Goal: Task Accomplishment & Management: Complete application form

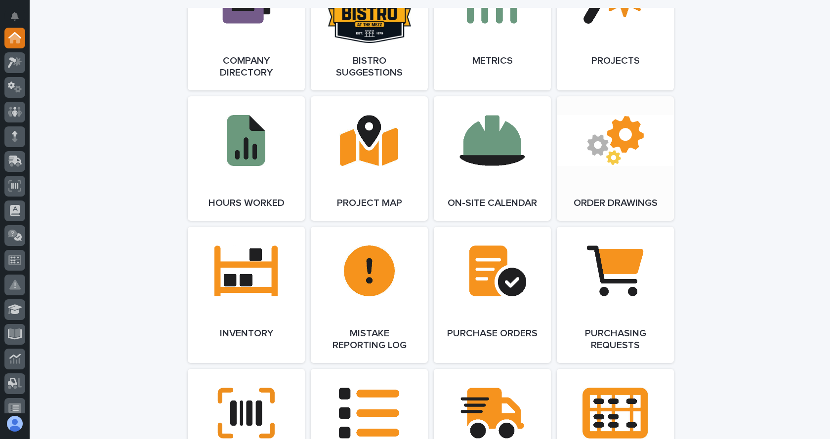
scroll to position [939, 0]
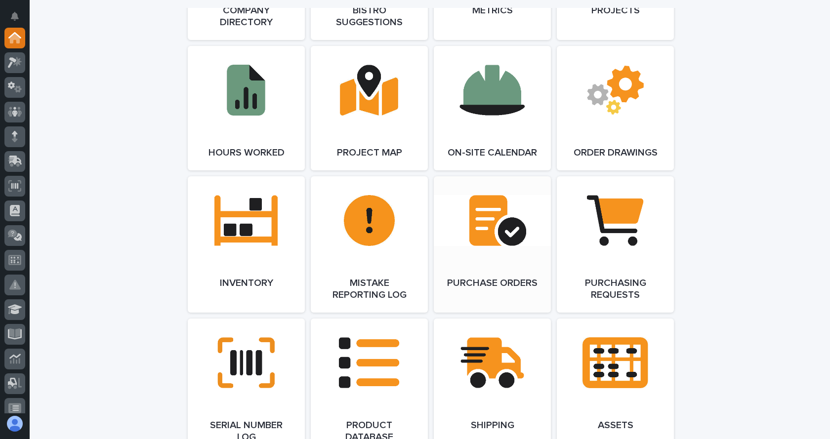
click at [497, 242] on span "Open Link" at bounding box center [492, 244] width 32 height 7
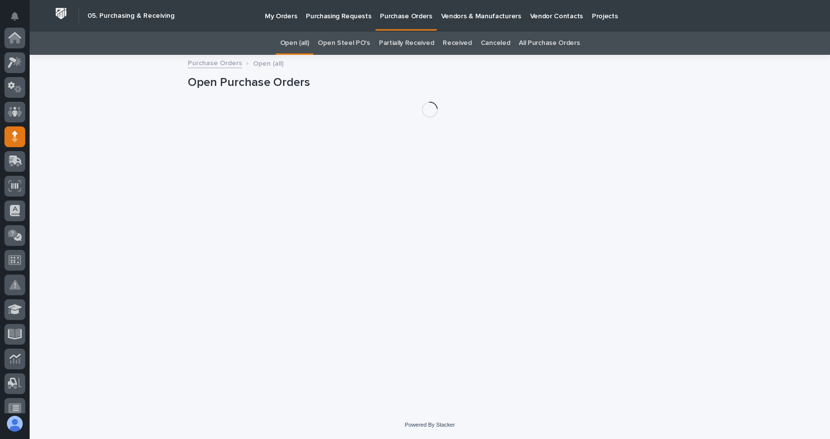
scroll to position [99, 0]
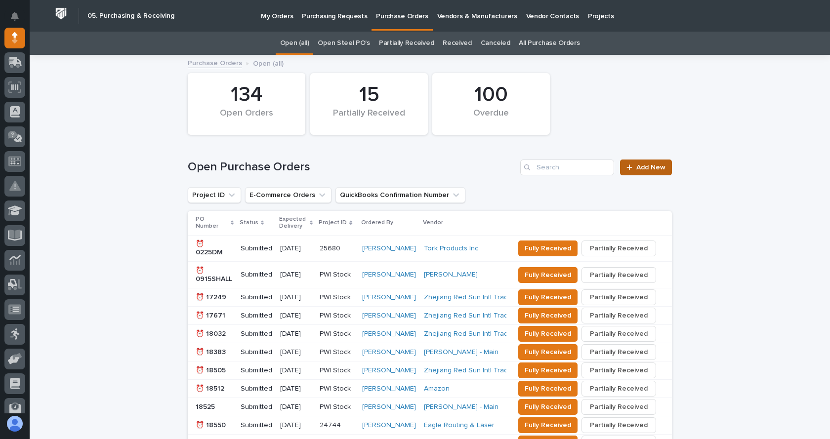
click at [642, 169] on span "Add New" at bounding box center [651, 167] width 29 height 7
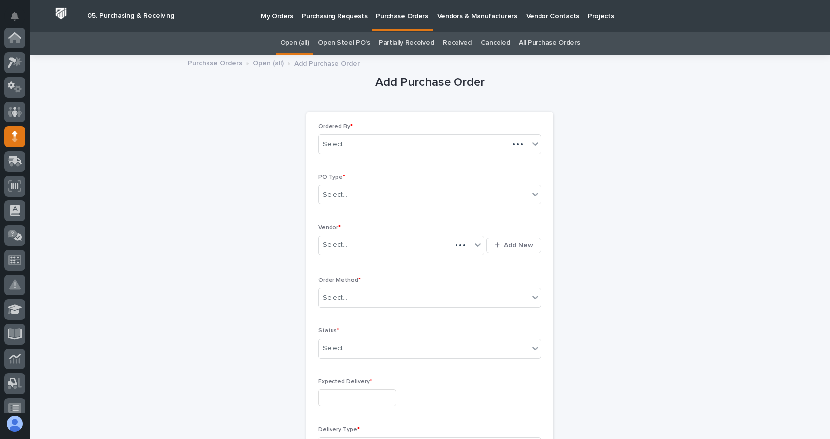
scroll to position [99, 0]
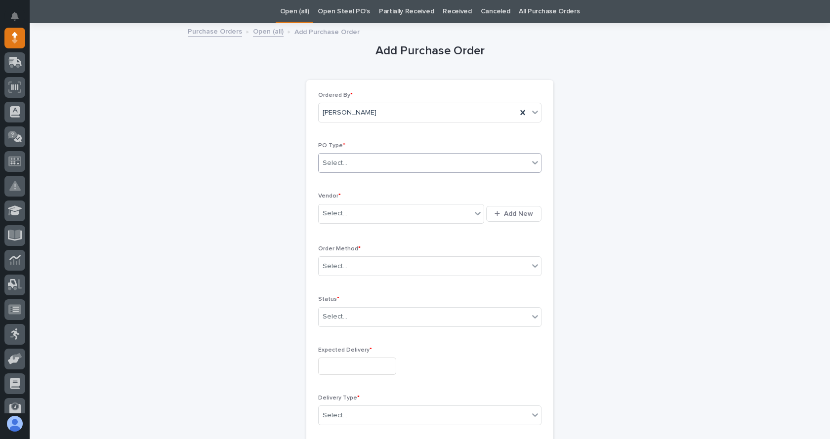
click at [350, 163] on div "Select..." at bounding box center [424, 163] width 210 height 16
type input "******"
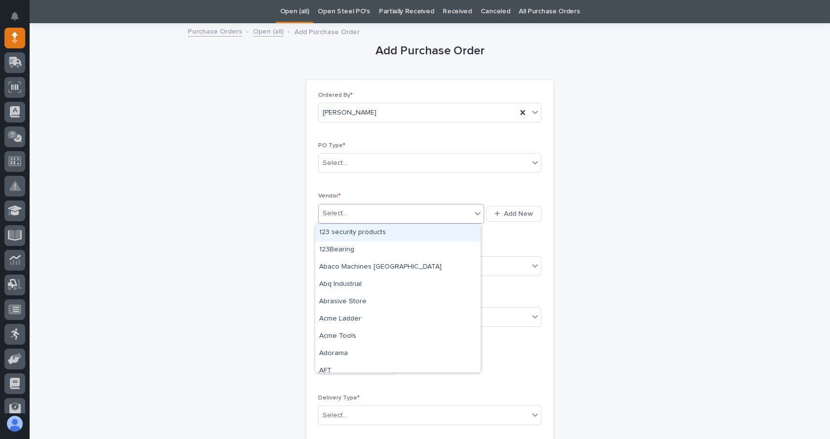
drag, startPoint x: 350, startPoint y: 163, endPoint x: 334, endPoint y: 214, distance: 53.0
click at [334, 214] on div "Select..." at bounding box center [335, 214] width 25 height 10
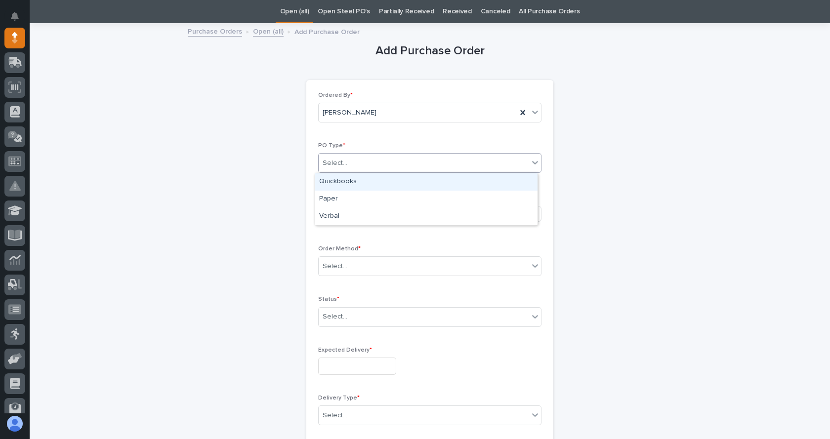
click at [347, 157] on div "Select..." at bounding box center [424, 163] width 210 height 16
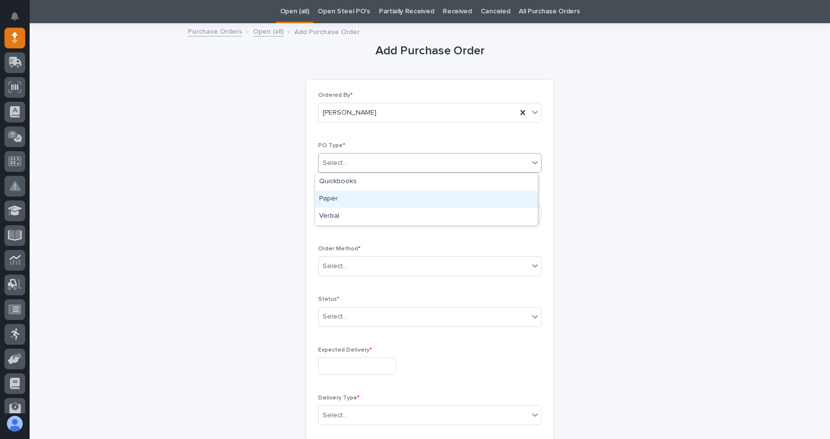
click at [336, 201] on div "Paper" at bounding box center [426, 199] width 222 height 17
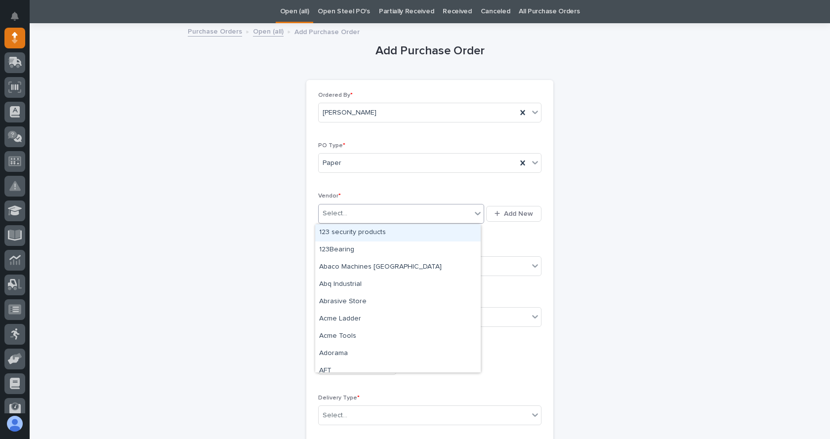
click at [349, 210] on div "Select..." at bounding box center [395, 214] width 153 height 16
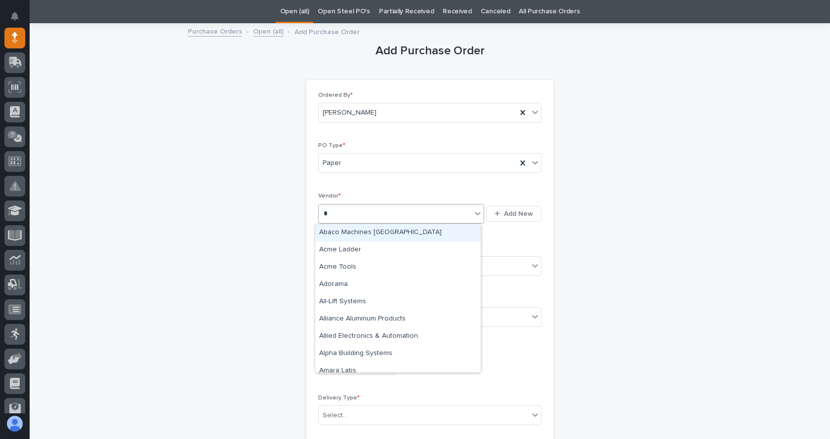
type input "**"
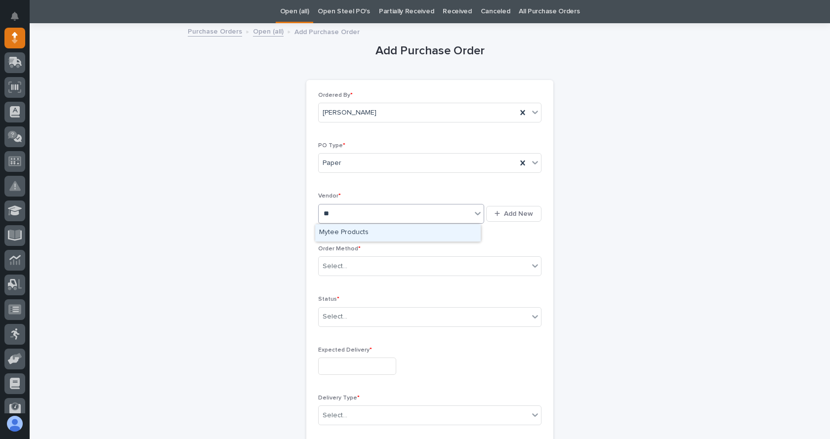
click at [345, 234] on div "Mytee Products" at bounding box center [398, 232] width 166 height 17
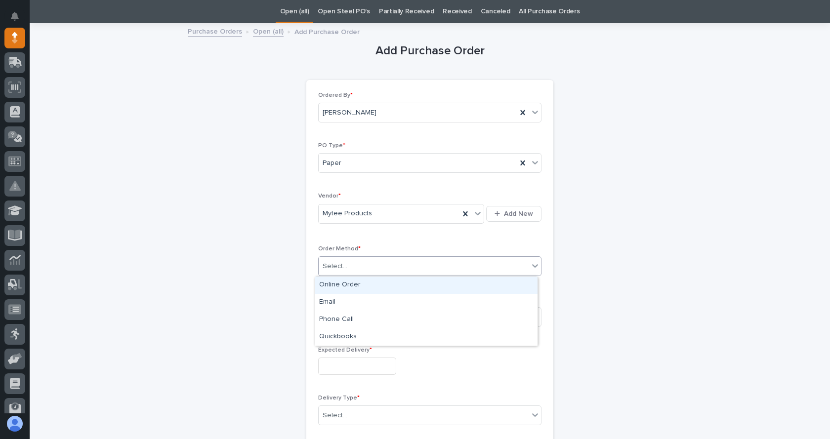
click at [355, 268] on div "Select..." at bounding box center [424, 266] width 210 height 16
click at [341, 285] on div "Online Order" at bounding box center [426, 285] width 222 height 17
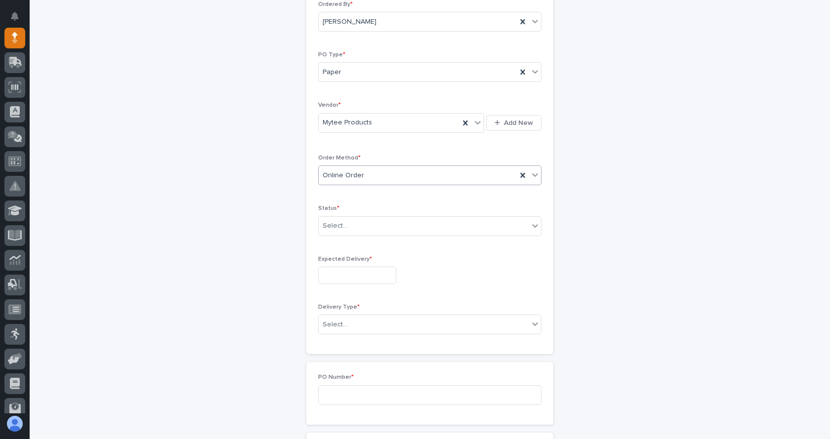
scroll to position [130, 0]
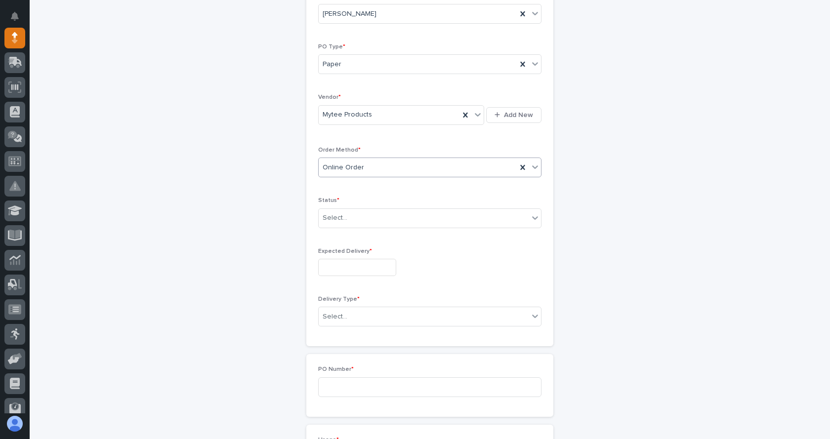
click at [362, 207] on div "Status * Select..." at bounding box center [429, 216] width 223 height 39
click at [362, 218] on div "Select..." at bounding box center [424, 218] width 210 height 16
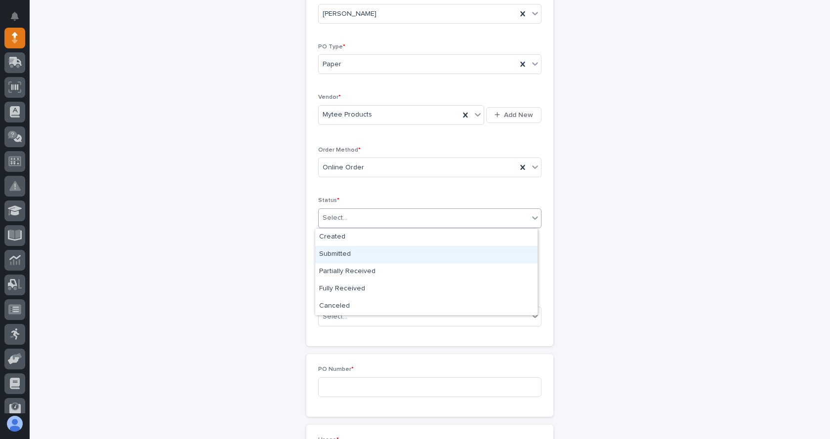
click at [348, 254] on div "Submitted" at bounding box center [426, 254] width 222 height 17
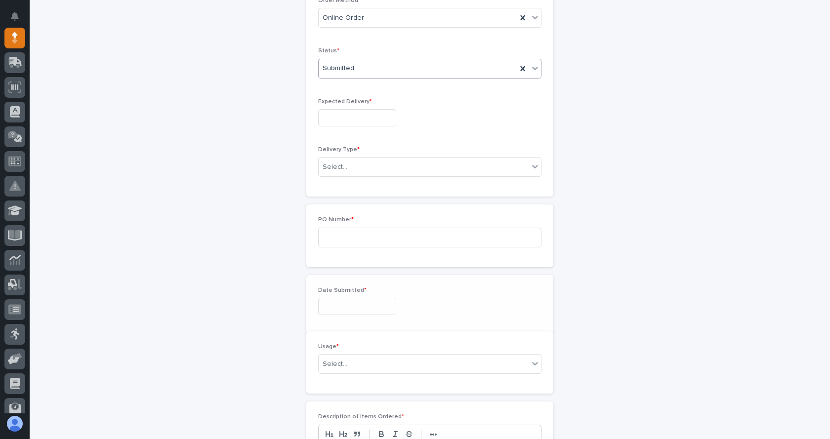
scroll to position [299, 0]
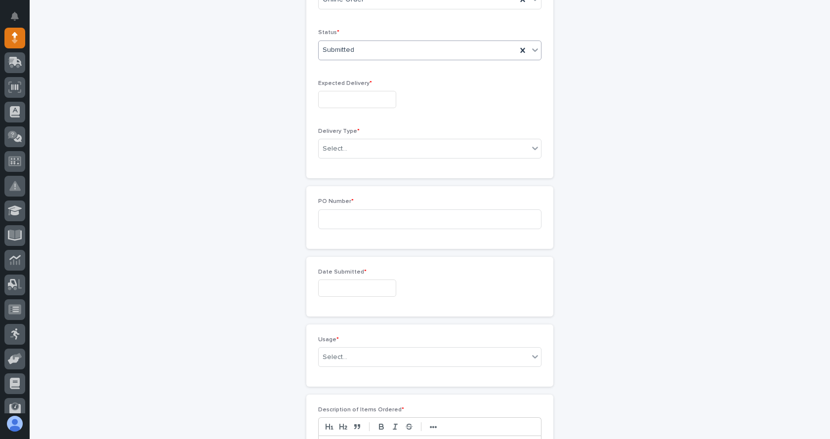
click at [353, 99] on input "text" at bounding box center [357, 99] width 78 height 17
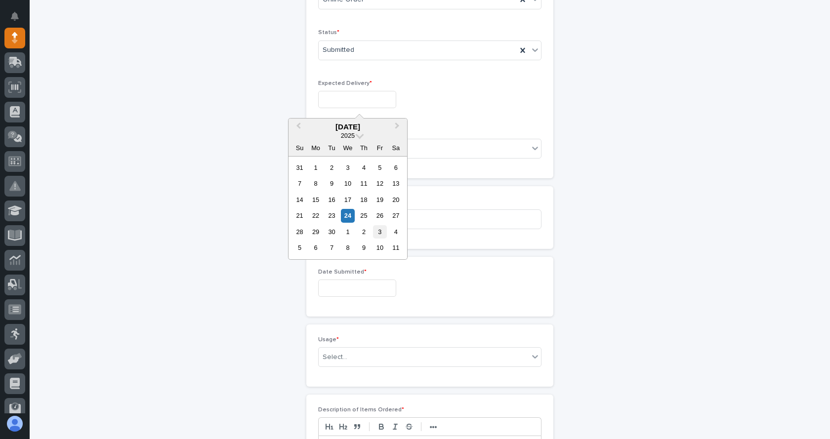
click at [381, 234] on div "3" at bounding box center [379, 231] width 13 height 13
type input "**********"
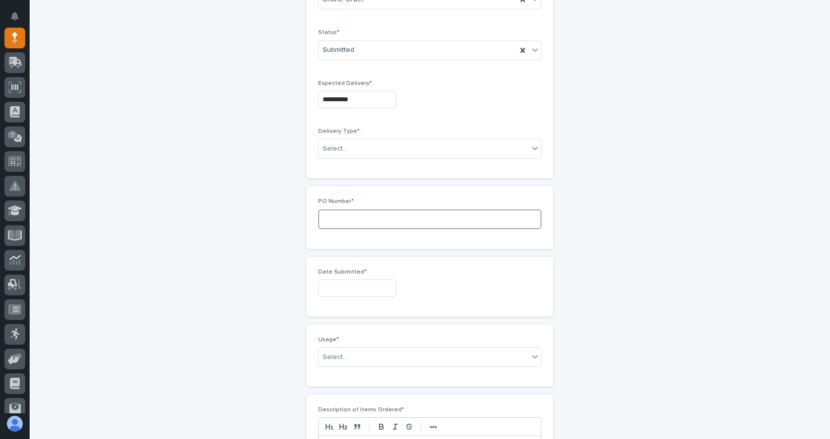
click at [357, 221] on input at bounding box center [429, 220] width 223 height 20
type input "7901JL"
click at [348, 288] on input "text" at bounding box center [357, 288] width 78 height 17
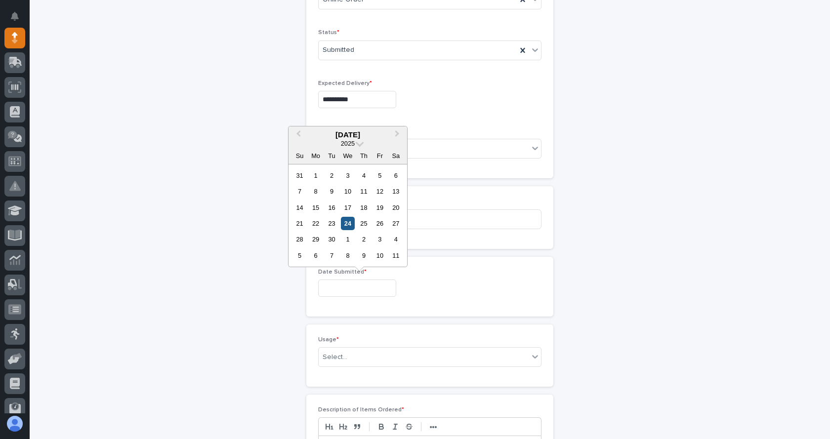
click at [343, 224] on div "24" at bounding box center [347, 223] width 13 height 13
type input "**********"
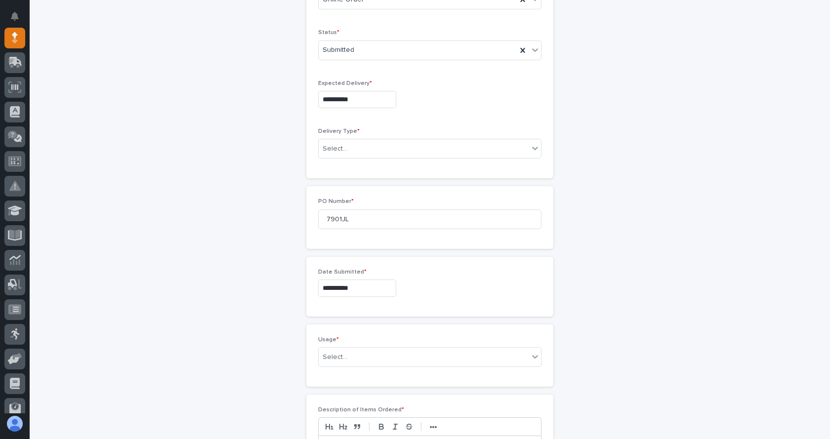
scroll to position [397, 0]
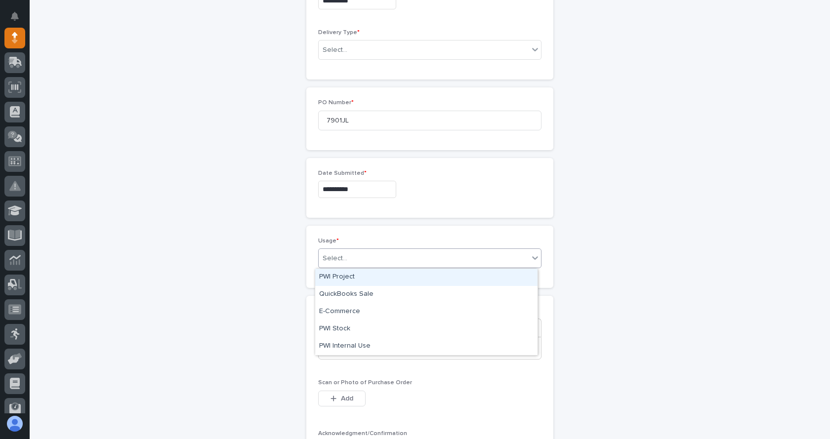
click at [345, 261] on div "Select..." at bounding box center [424, 259] width 210 height 16
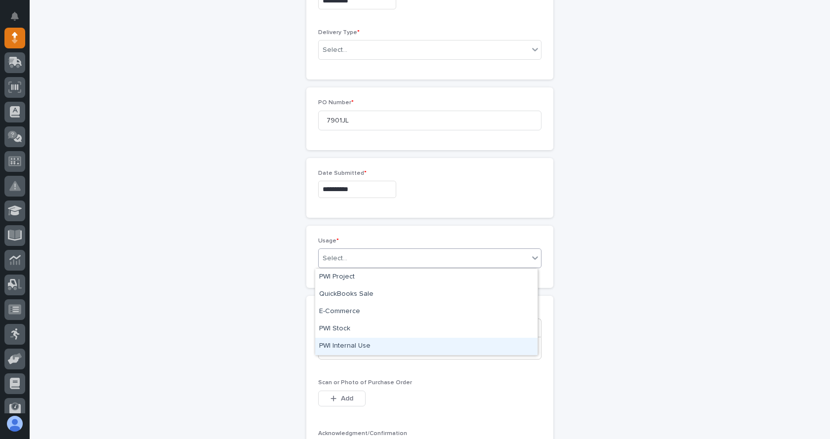
click at [344, 344] on div "PWI Internal Use" at bounding box center [426, 346] width 222 height 17
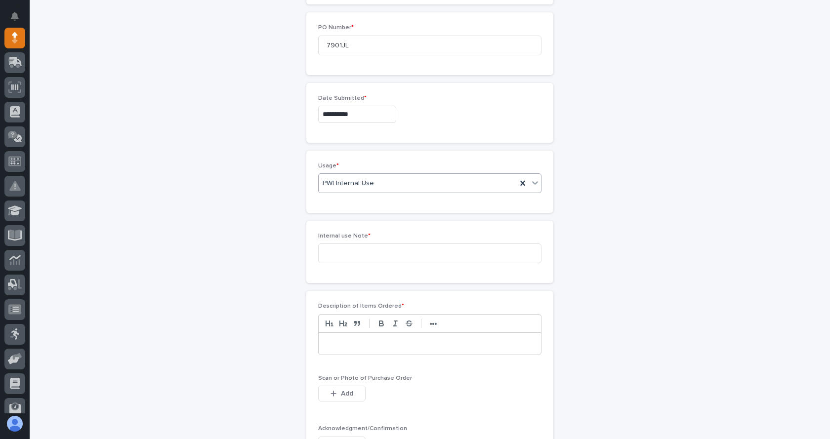
scroll to position [482, 0]
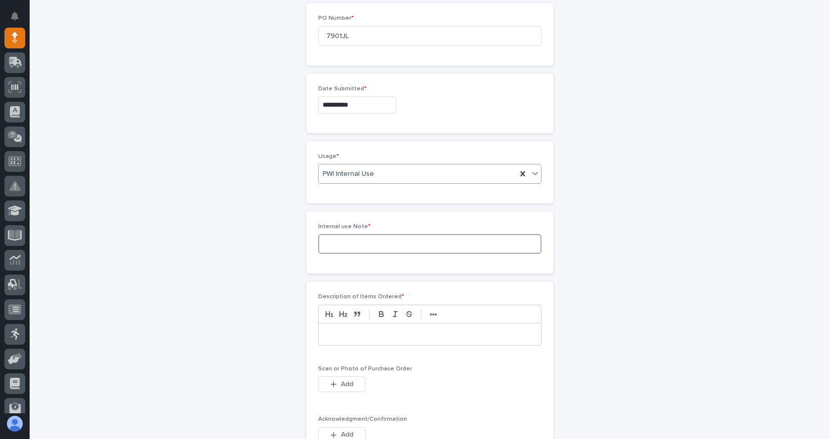
click at [346, 245] on input at bounding box center [429, 244] width 223 height 20
click at [467, 285] on div "Description of Items Ordered * ••• Scan or Photo of Purchase Order This file ca…" at bounding box center [429, 443] width 247 height 322
click at [348, 245] on input "Fleet trailors" at bounding box center [429, 244] width 223 height 20
click at [354, 245] on input "Fleet trailors" at bounding box center [429, 244] width 223 height 20
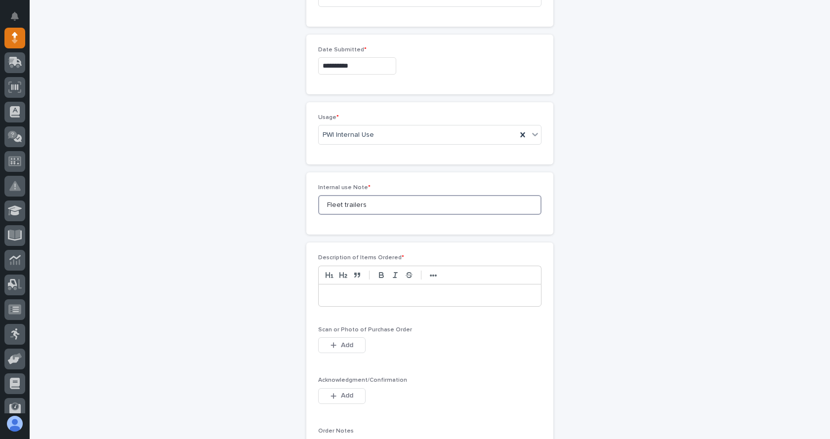
scroll to position [531, 0]
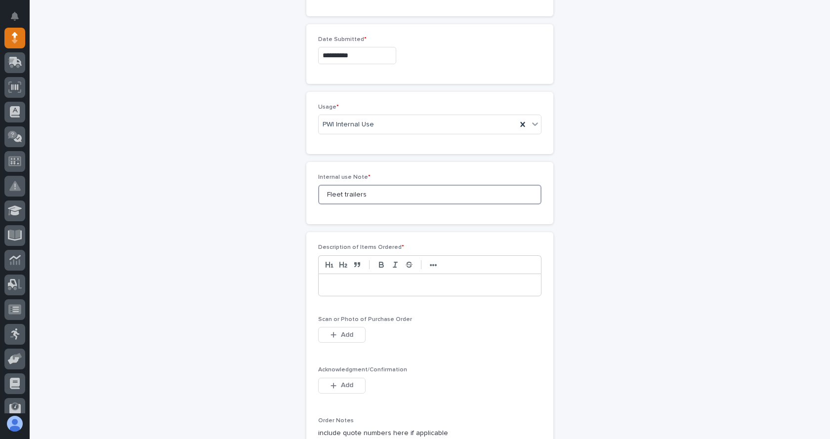
type input "Fleet trailers"
click at [359, 286] on p at bounding box center [430, 285] width 208 height 10
click at [326, 281] on p "**********" at bounding box center [430, 285] width 208 height 10
click at [369, 286] on p "**********" at bounding box center [430, 285] width 208 height 10
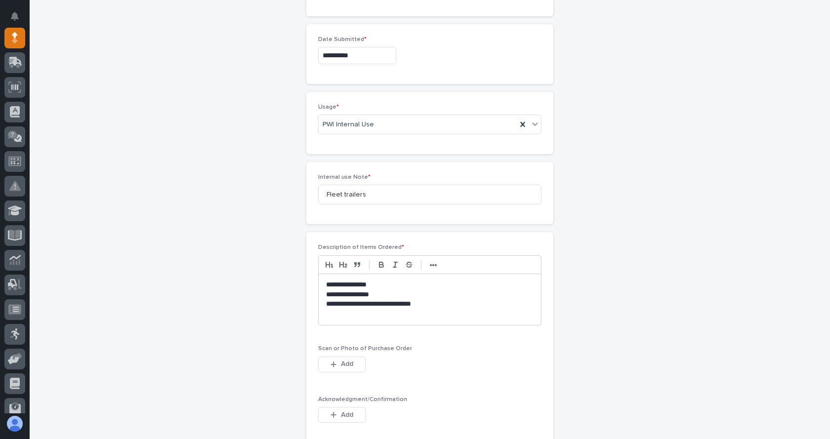
scroll to position [630, 0]
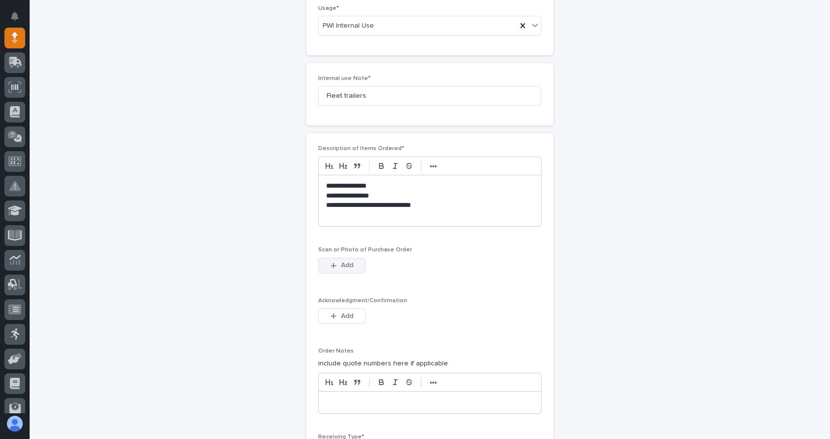
click at [329, 261] on button "Add" at bounding box center [341, 266] width 47 height 16
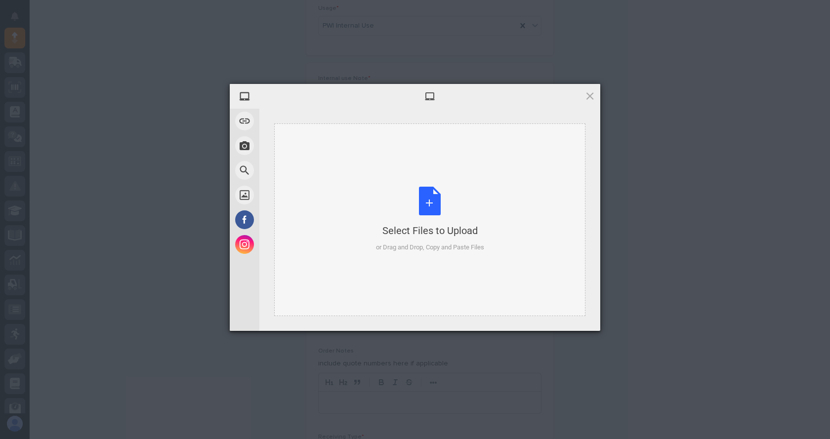
click at [431, 198] on div "Select Files to Upload or Drag and Drop, Copy and Paste Files" at bounding box center [430, 220] width 108 height 66
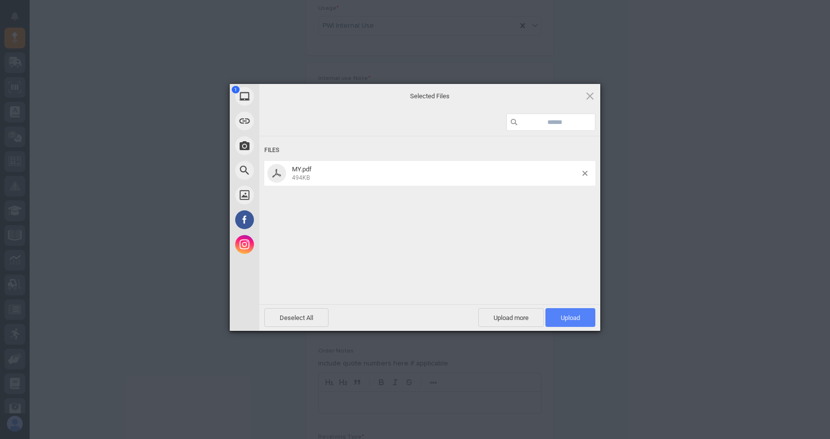
click at [574, 314] on span "Upload 1" at bounding box center [570, 317] width 19 height 7
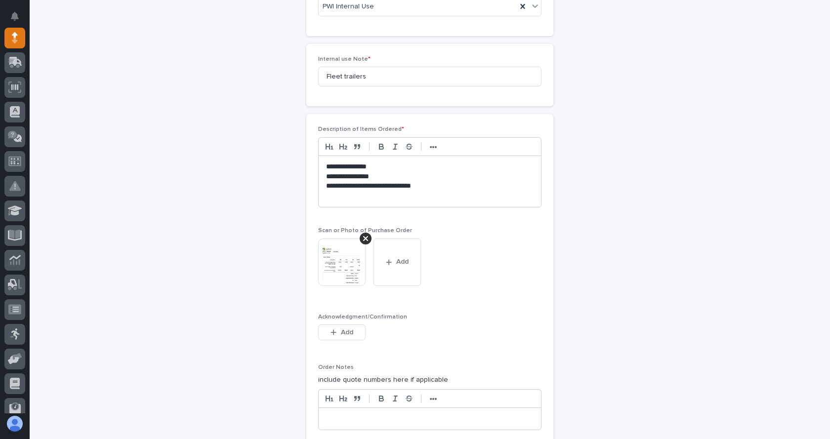
scroll to position [685, 0]
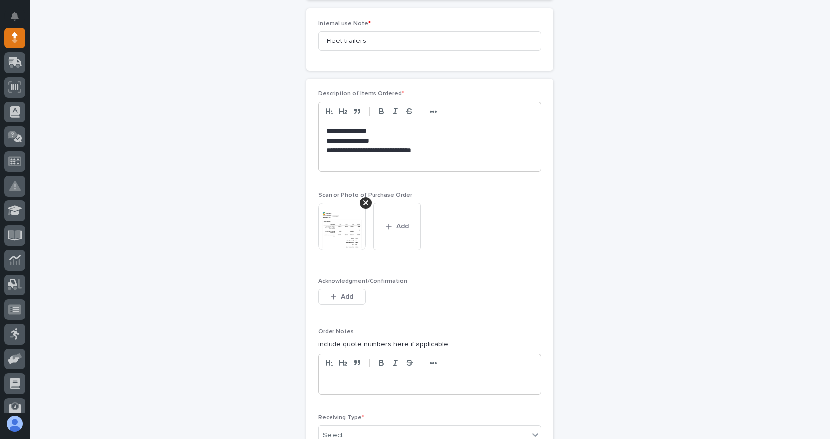
click at [338, 221] on img at bounding box center [341, 226] width 47 height 47
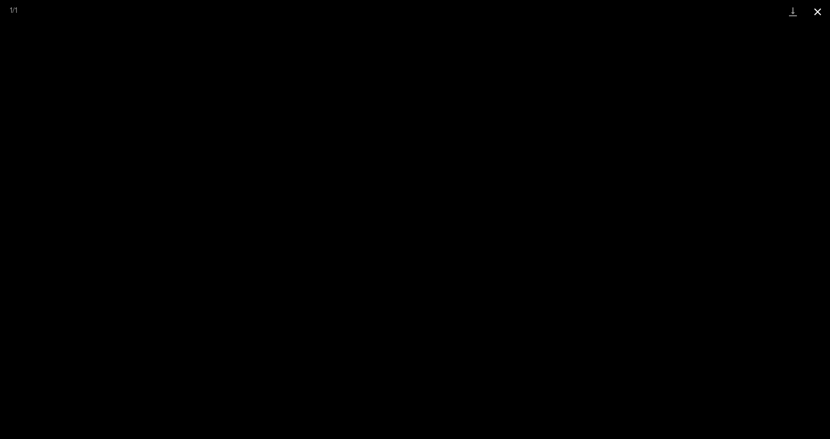
click at [815, 11] on button "Close gallery" at bounding box center [818, 11] width 25 height 23
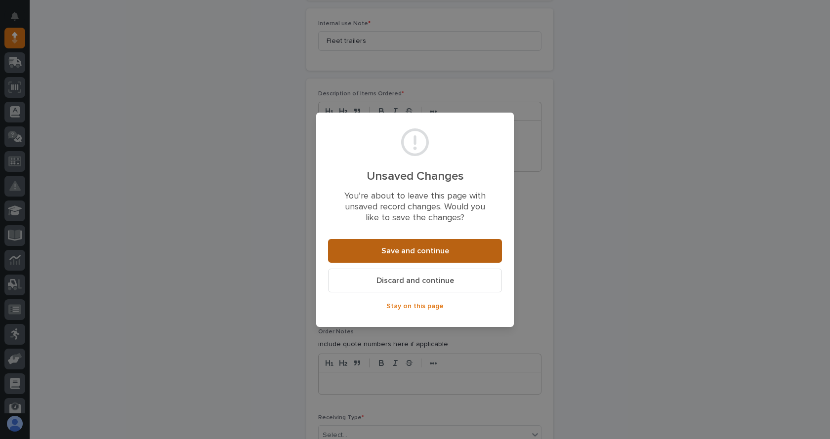
click at [434, 248] on span "Save and continue" at bounding box center [416, 251] width 68 height 10
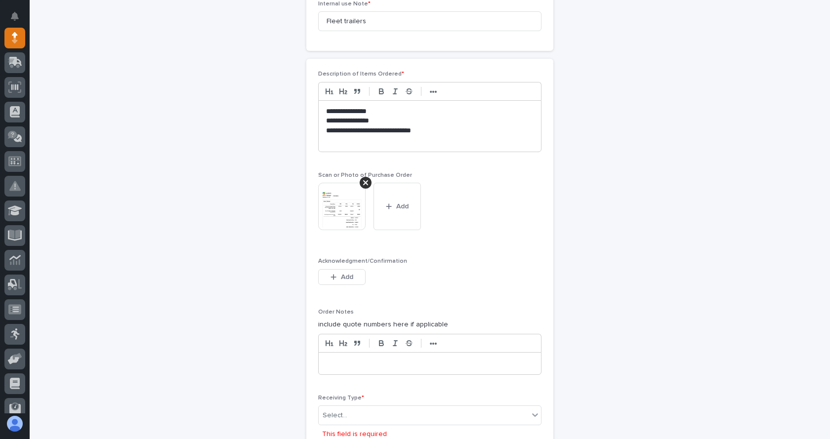
scroll to position [779, 0]
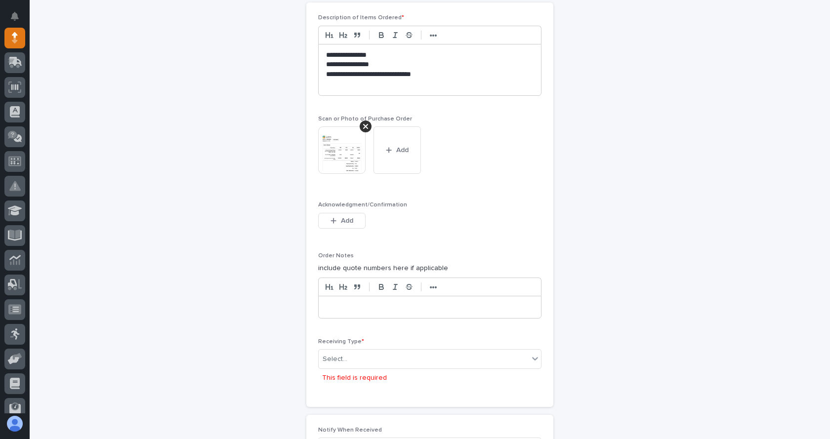
click at [363, 310] on p at bounding box center [430, 307] width 208 height 10
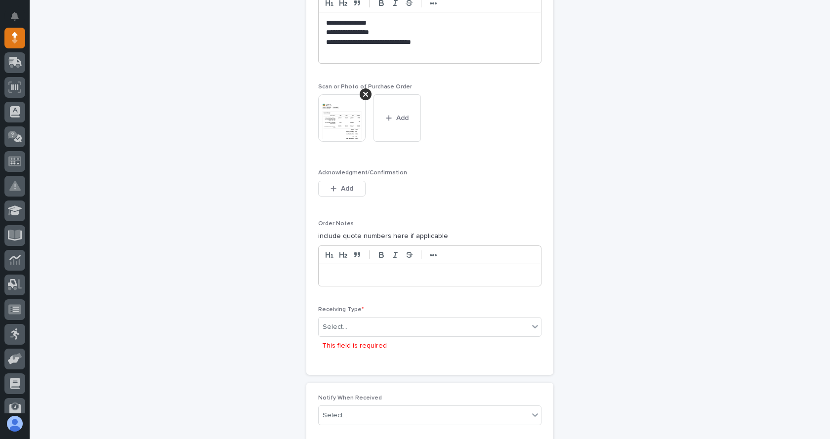
scroll to position [829, 0]
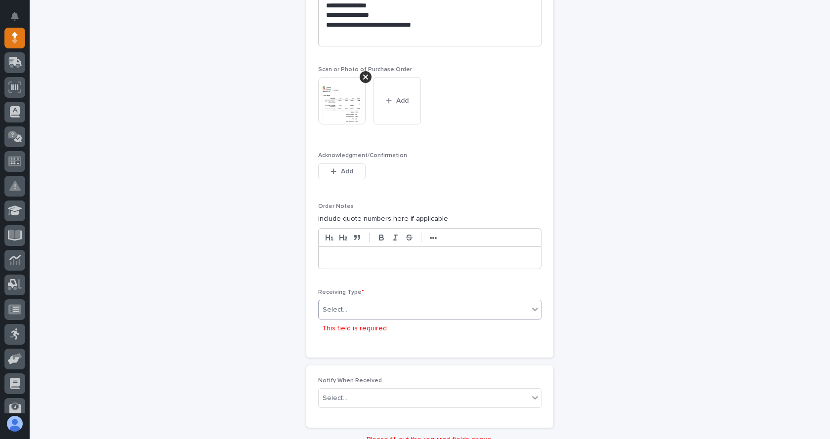
click at [359, 312] on div "Select..." at bounding box center [424, 310] width 210 height 16
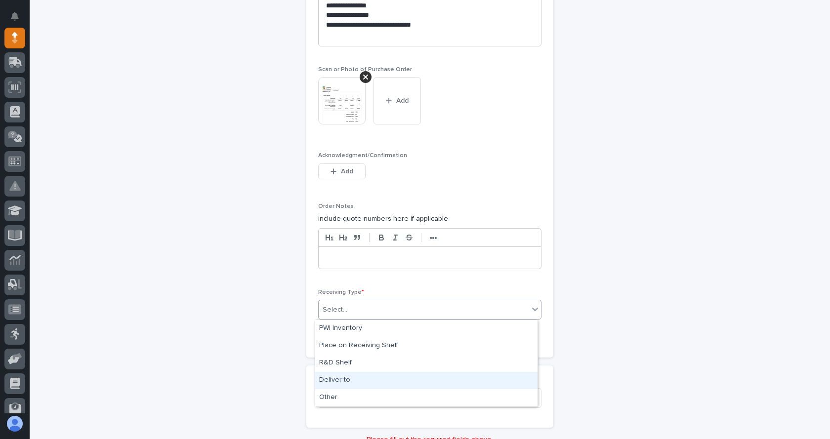
click at [343, 377] on div "Deliver to" at bounding box center [426, 380] width 222 height 17
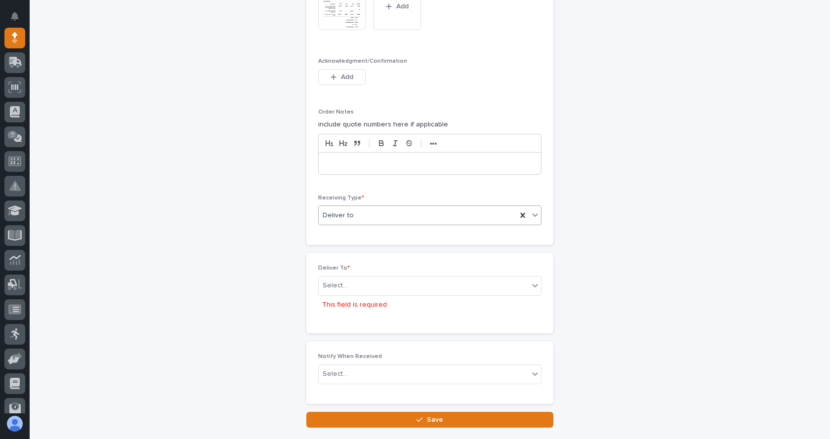
scroll to position [928, 0]
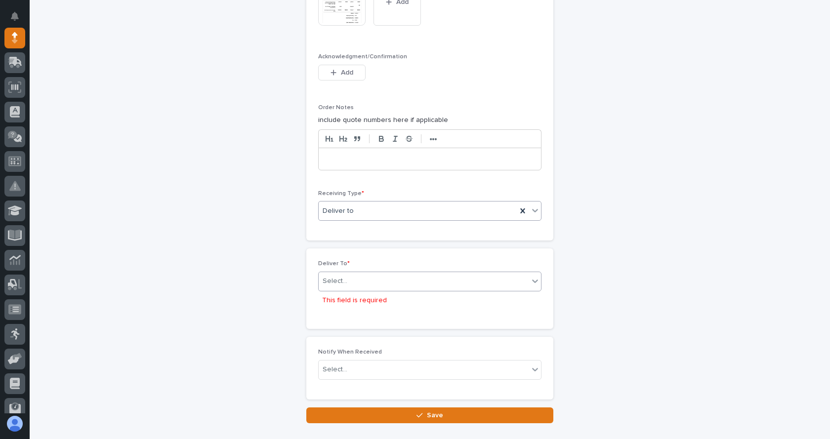
click at [352, 282] on div "Select..." at bounding box center [424, 281] width 210 height 16
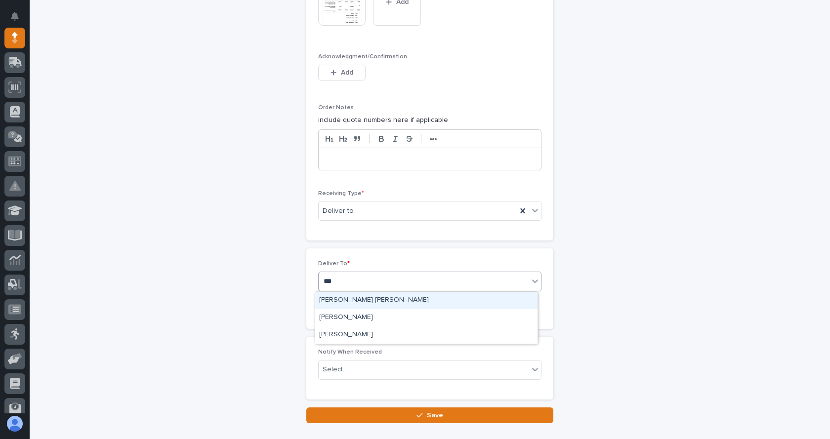
type input "****"
click at [355, 294] on div "Norm Hurt" at bounding box center [426, 300] width 222 height 17
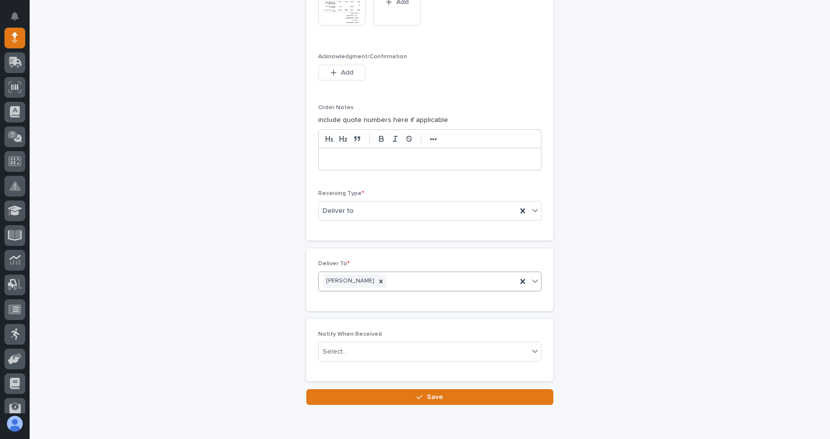
scroll to position [971, 0]
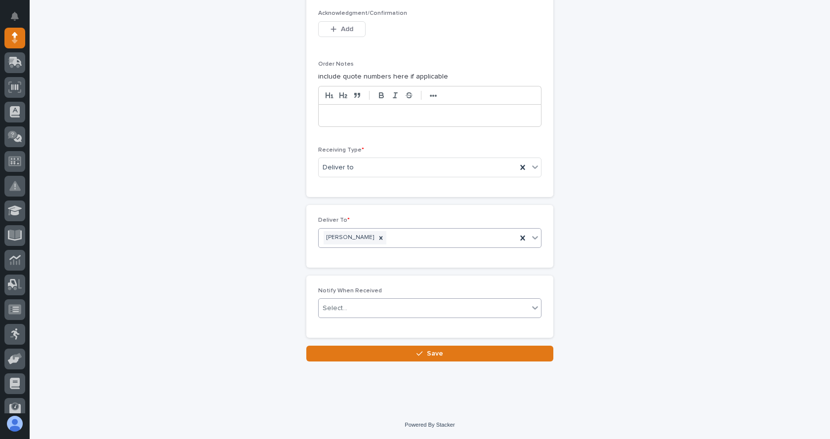
click at [373, 310] on div "Select..." at bounding box center [424, 308] width 210 height 16
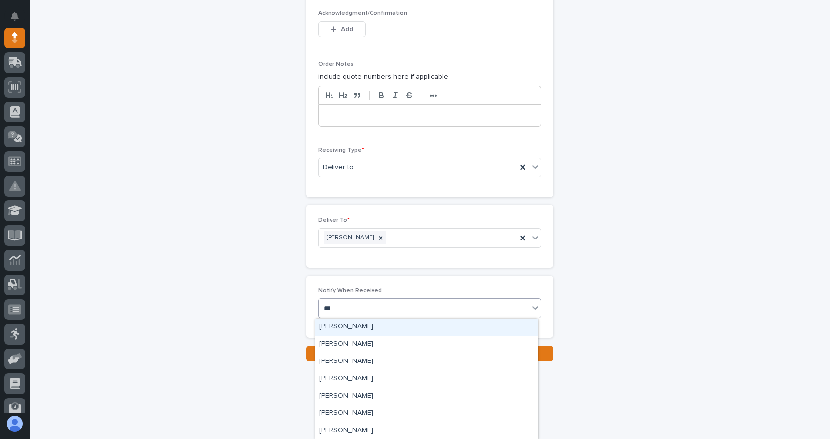
type input "****"
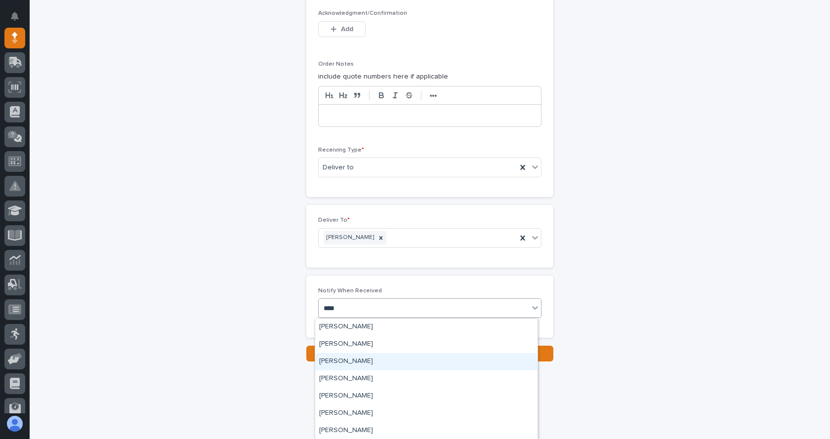
click at [334, 364] on div "[PERSON_NAME]" at bounding box center [426, 361] width 222 height 17
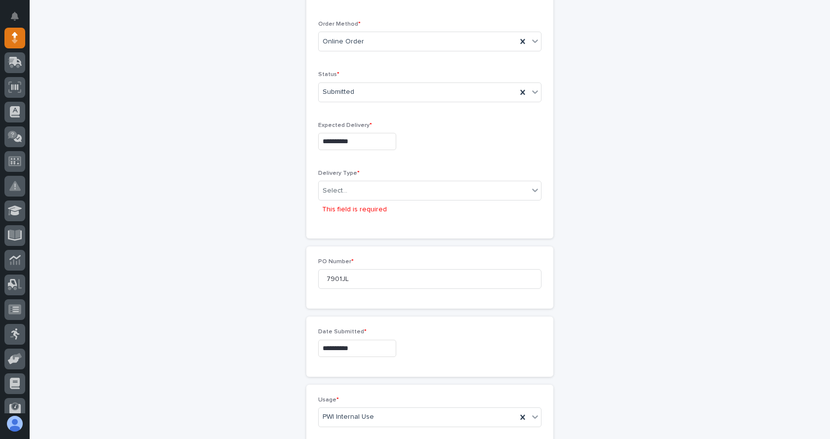
scroll to position [230, 0]
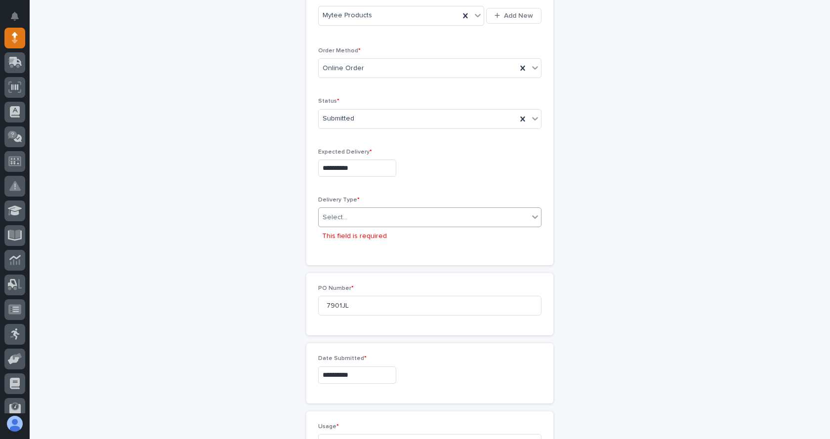
click at [510, 220] on div "Select..." at bounding box center [424, 218] width 210 height 16
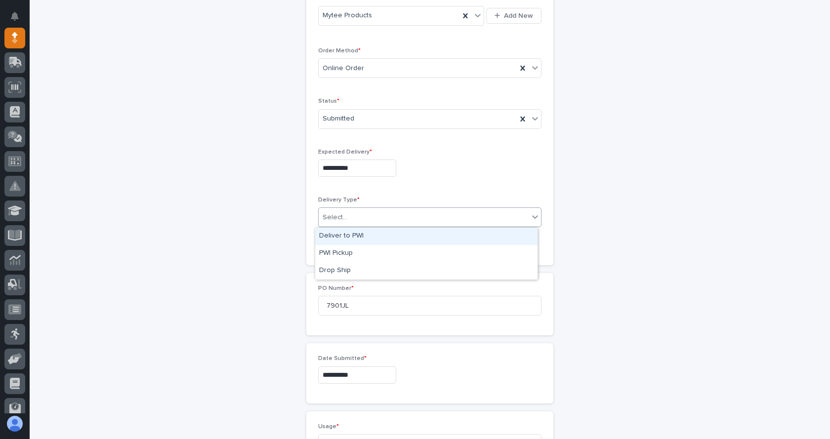
click at [363, 238] on div "Deliver to PWI" at bounding box center [426, 236] width 222 height 17
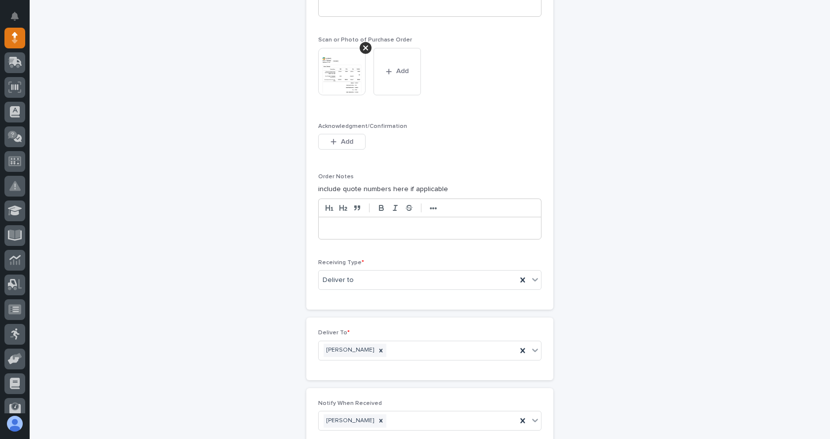
scroll to position [953, 0]
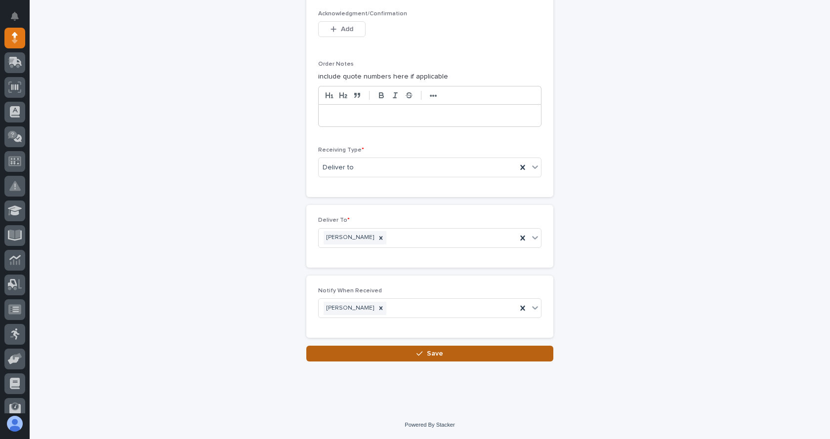
click at [439, 359] on button "Save" at bounding box center [429, 354] width 247 height 16
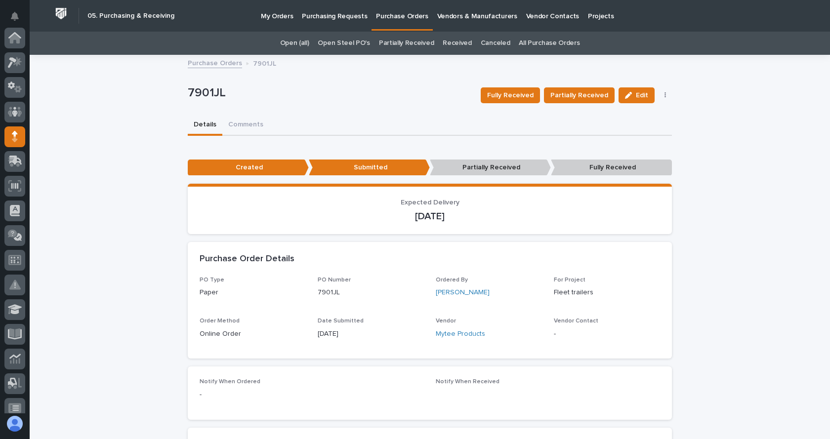
scroll to position [99, 0]
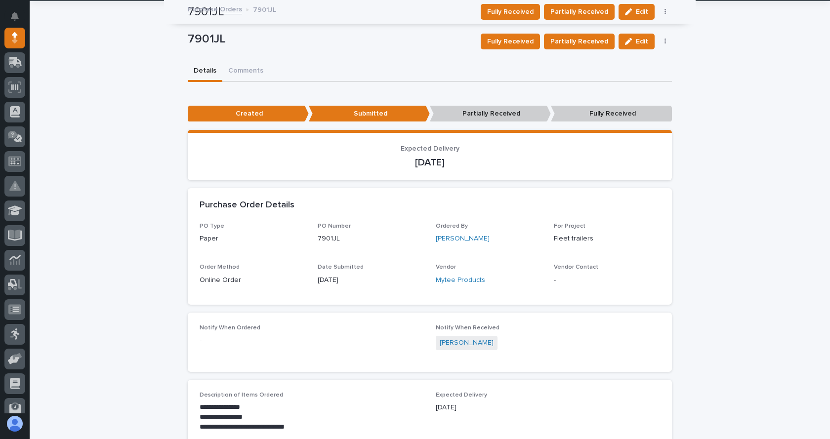
scroll to position [0, 0]
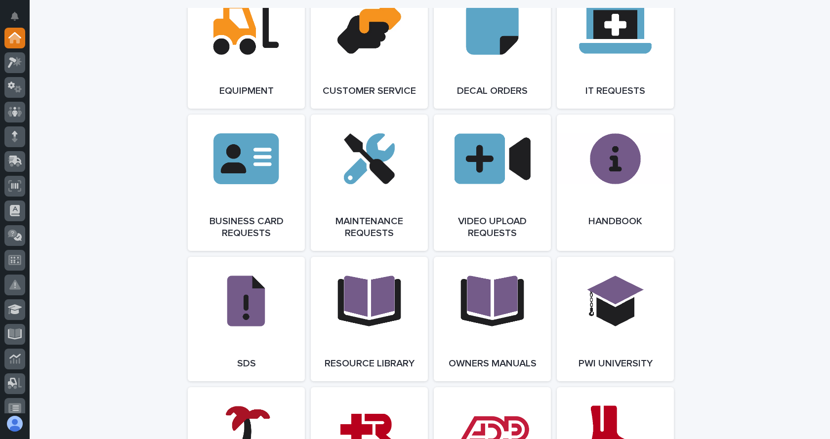
scroll to position [1433, 0]
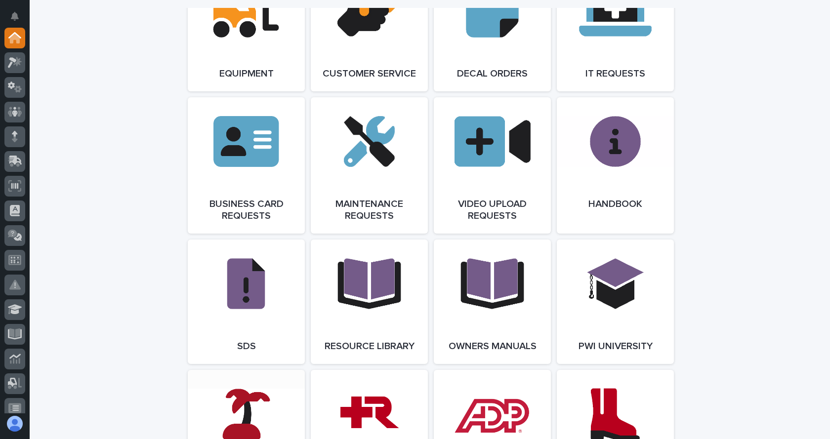
click at [248, 386] on link "Open Link" at bounding box center [246, 432] width 117 height 125
click at [245, 377] on div "Company Directory Open Link Bistro Suggestions Open Link Metrics Open Link Proj…" at bounding box center [430, 23] width 484 height 1228
click at [243, 389] on link "Open Link" at bounding box center [246, 432] width 117 height 125
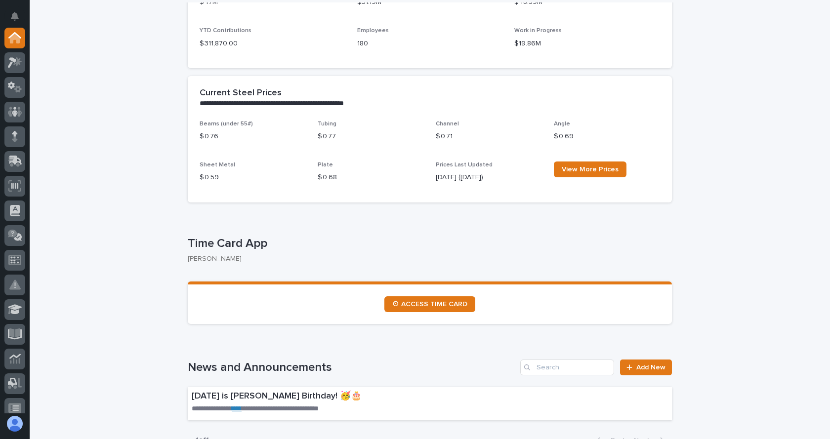
scroll to position [346, 0]
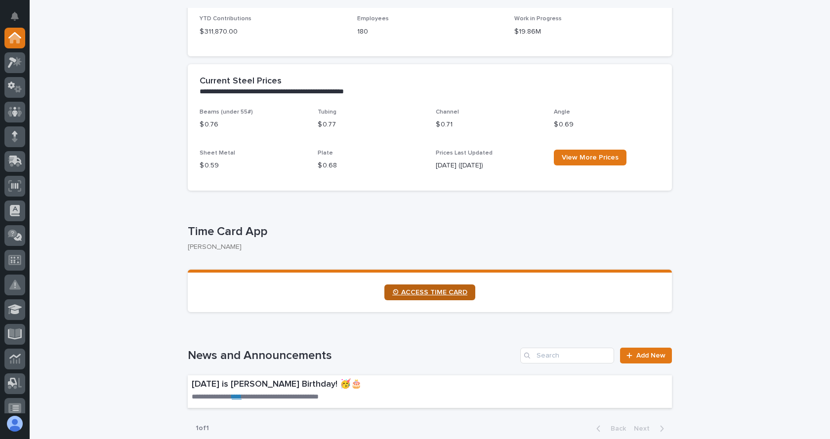
click at [405, 290] on span "⏲ ACCESS TIME CARD" at bounding box center [429, 292] width 75 height 7
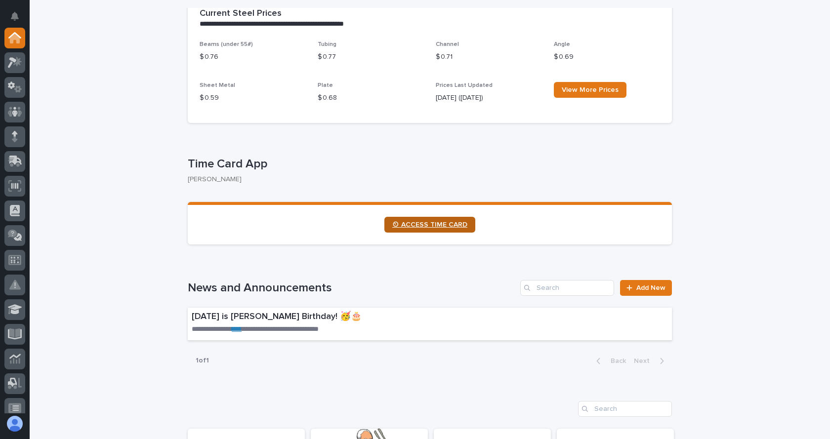
scroll to position [419, 0]
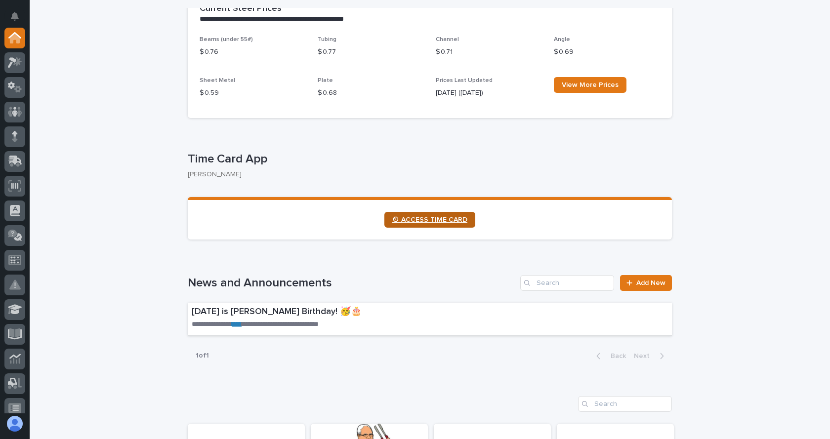
click at [435, 216] on link "⏲ ACCESS TIME CARD" at bounding box center [430, 220] width 91 height 16
